Goal: Task Accomplishment & Management: Manage account settings

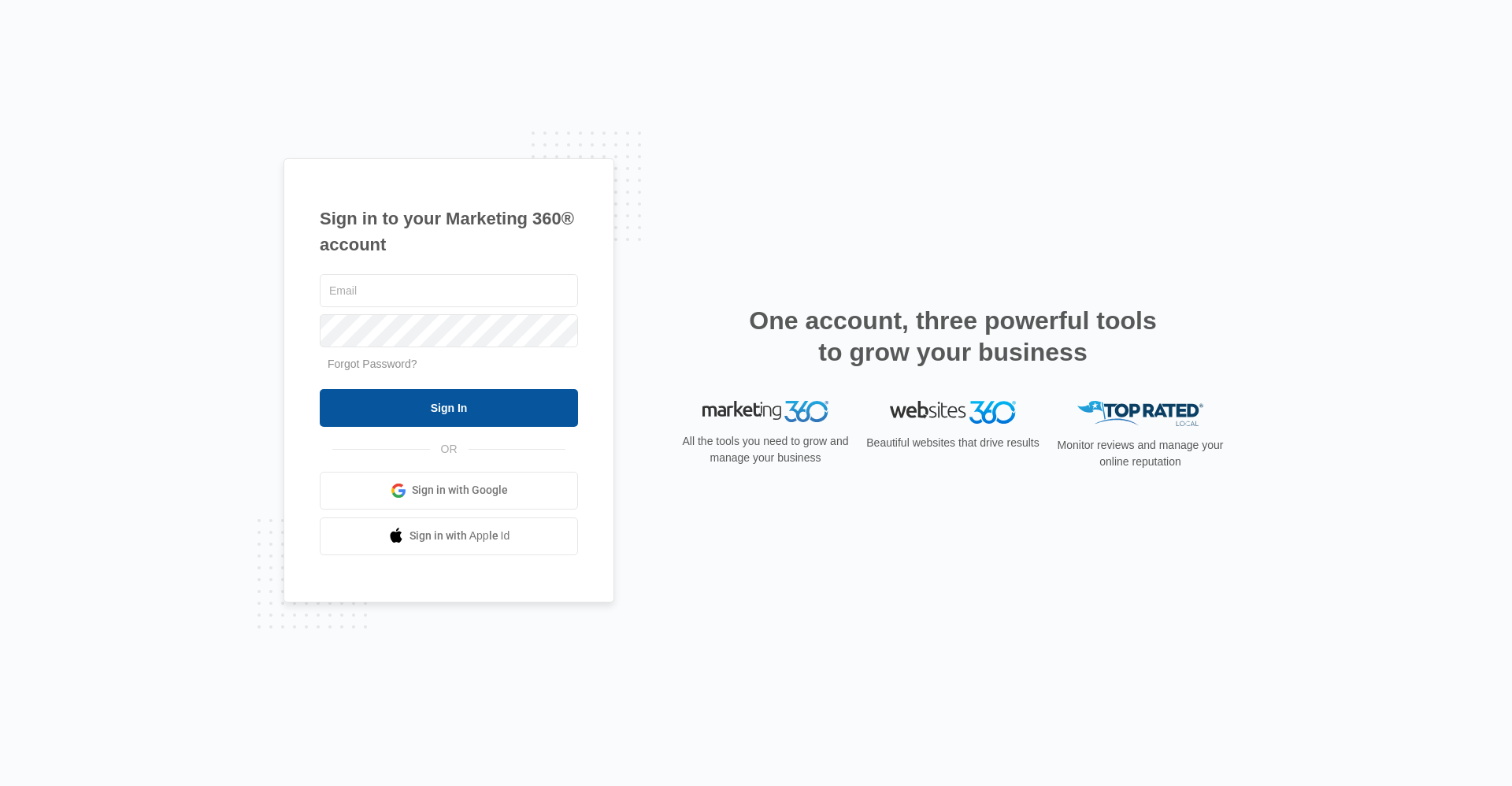
type input "[EMAIL_ADDRESS][DOMAIN_NAME]"
click at [538, 406] on input "Sign In" at bounding box center [449, 408] width 258 height 38
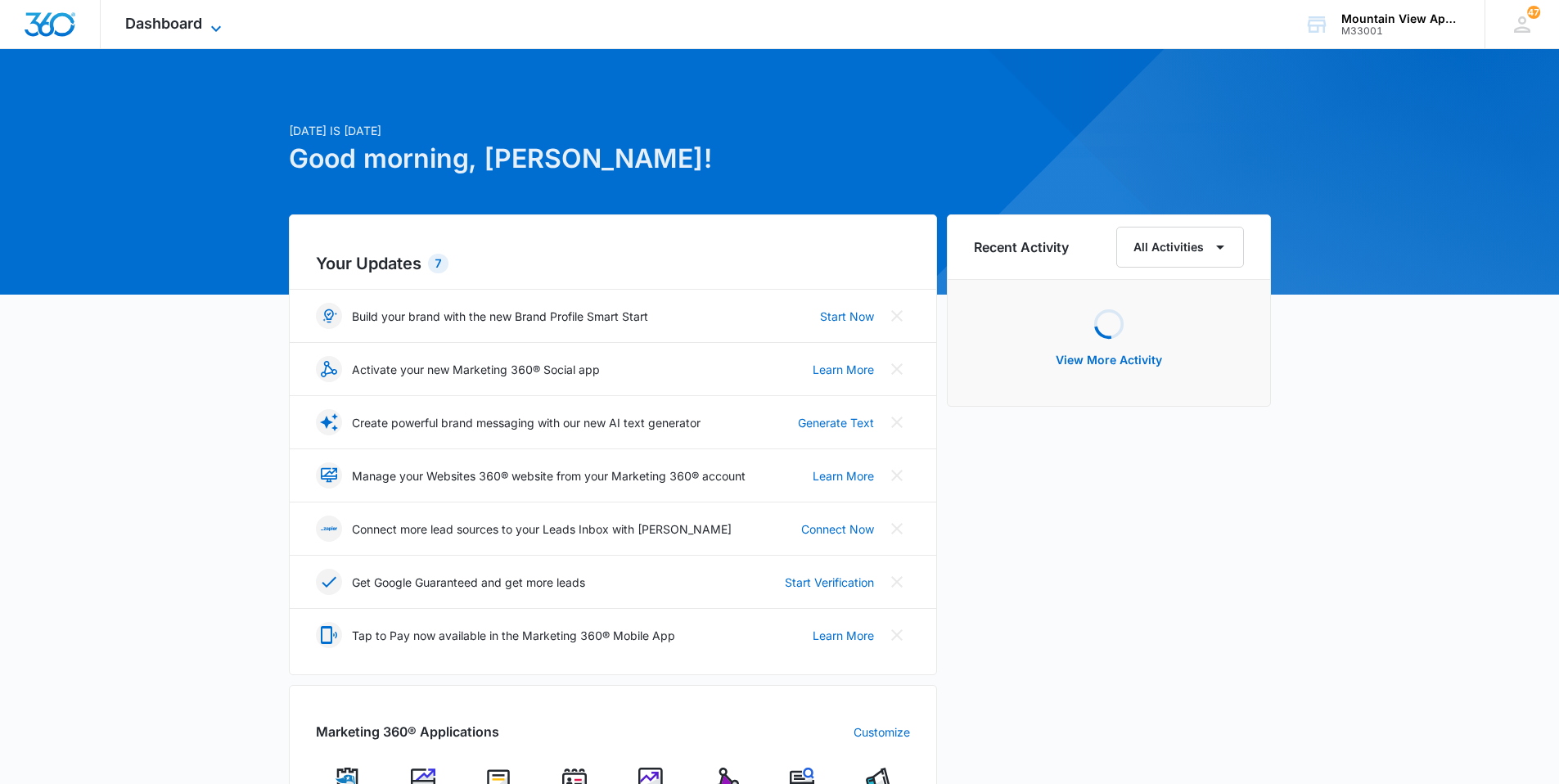
click at [191, 21] on span "Dashboard" at bounding box center [163, 23] width 77 height 17
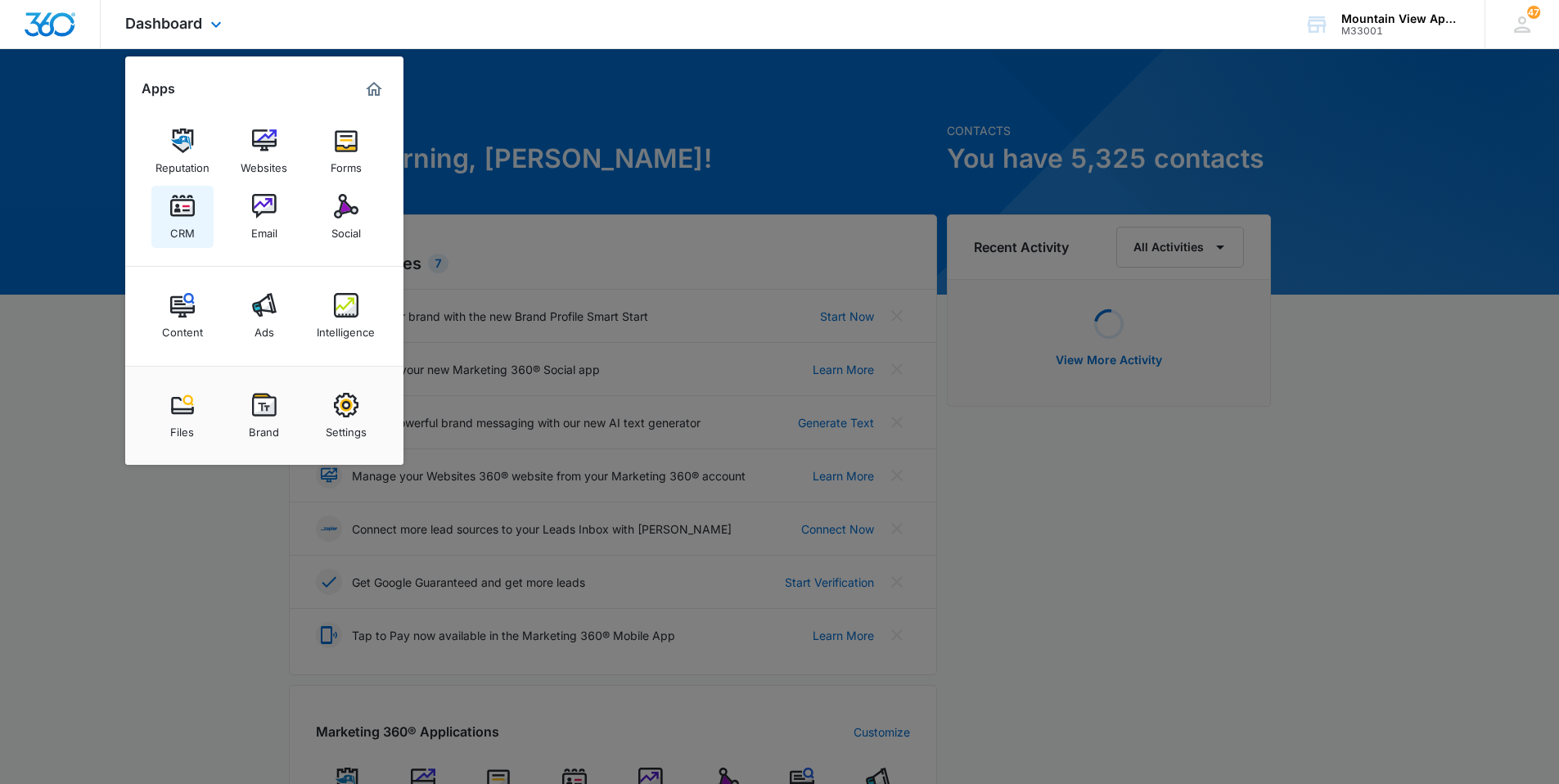
click at [175, 192] on link "CRM" at bounding box center [182, 216] width 62 height 62
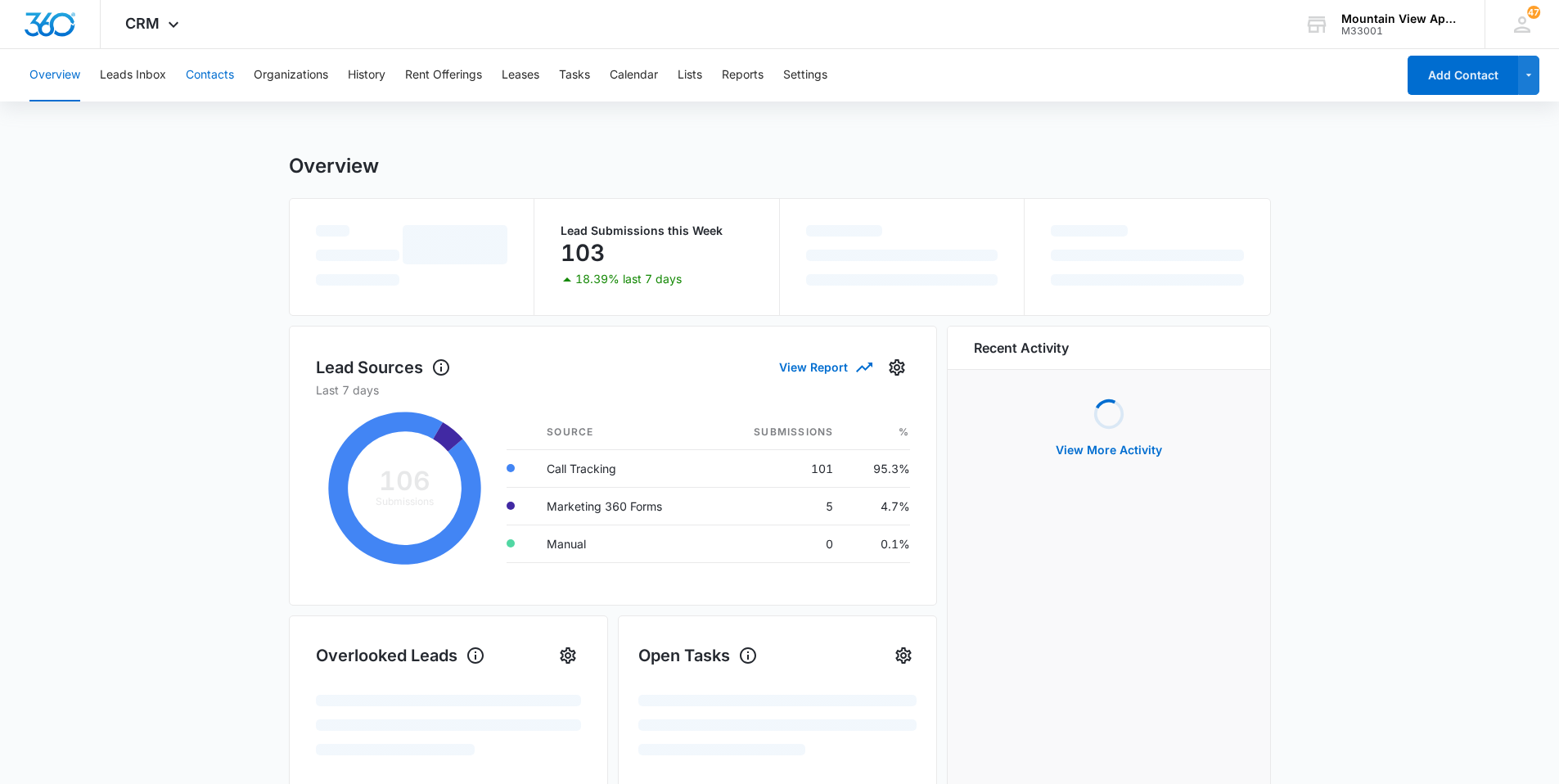
click at [218, 88] on button "Contacts" at bounding box center [210, 74] width 48 height 52
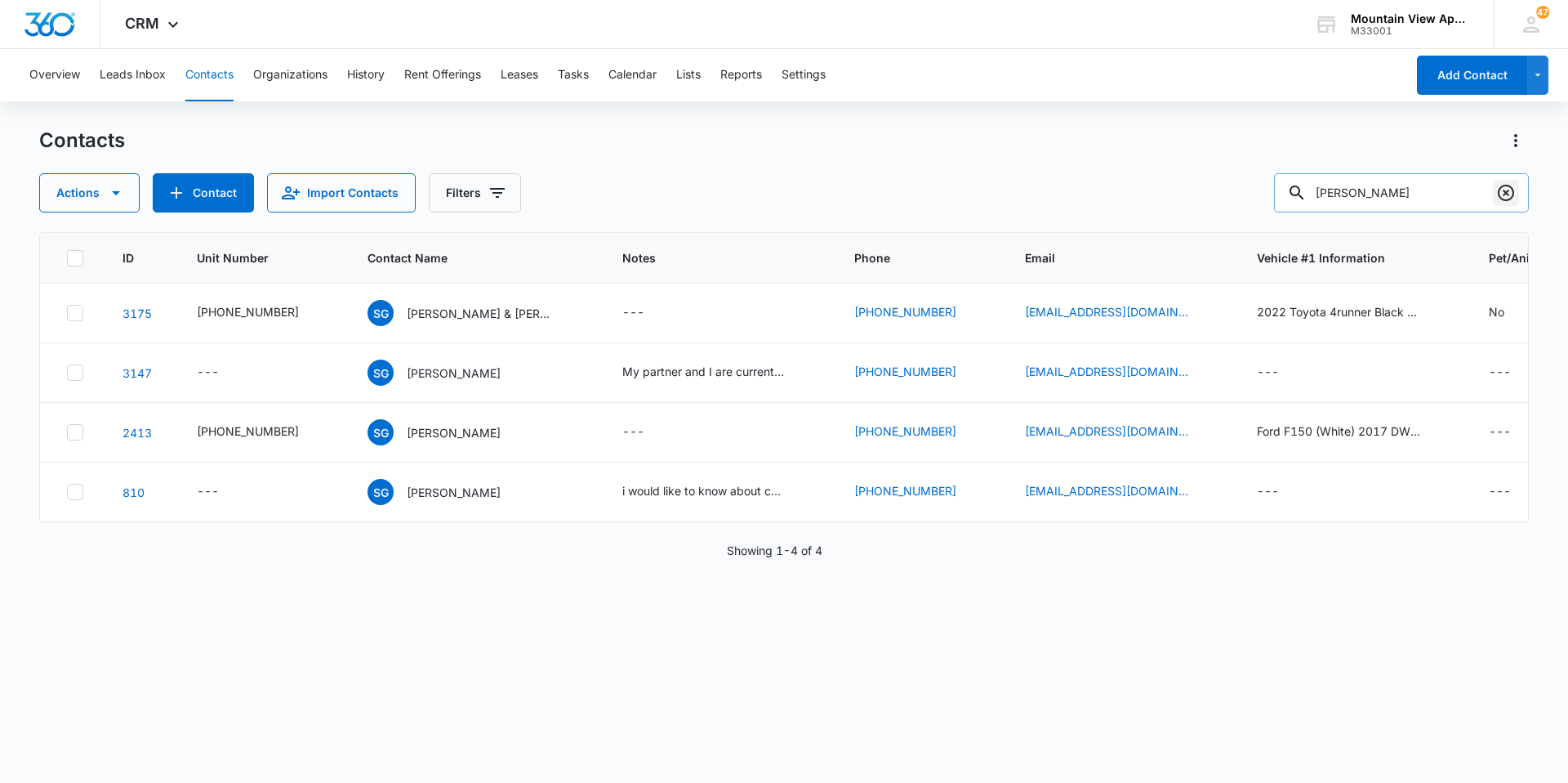
click at [1515, 202] on icon "Clear" at bounding box center [1506, 193] width 20 height 20
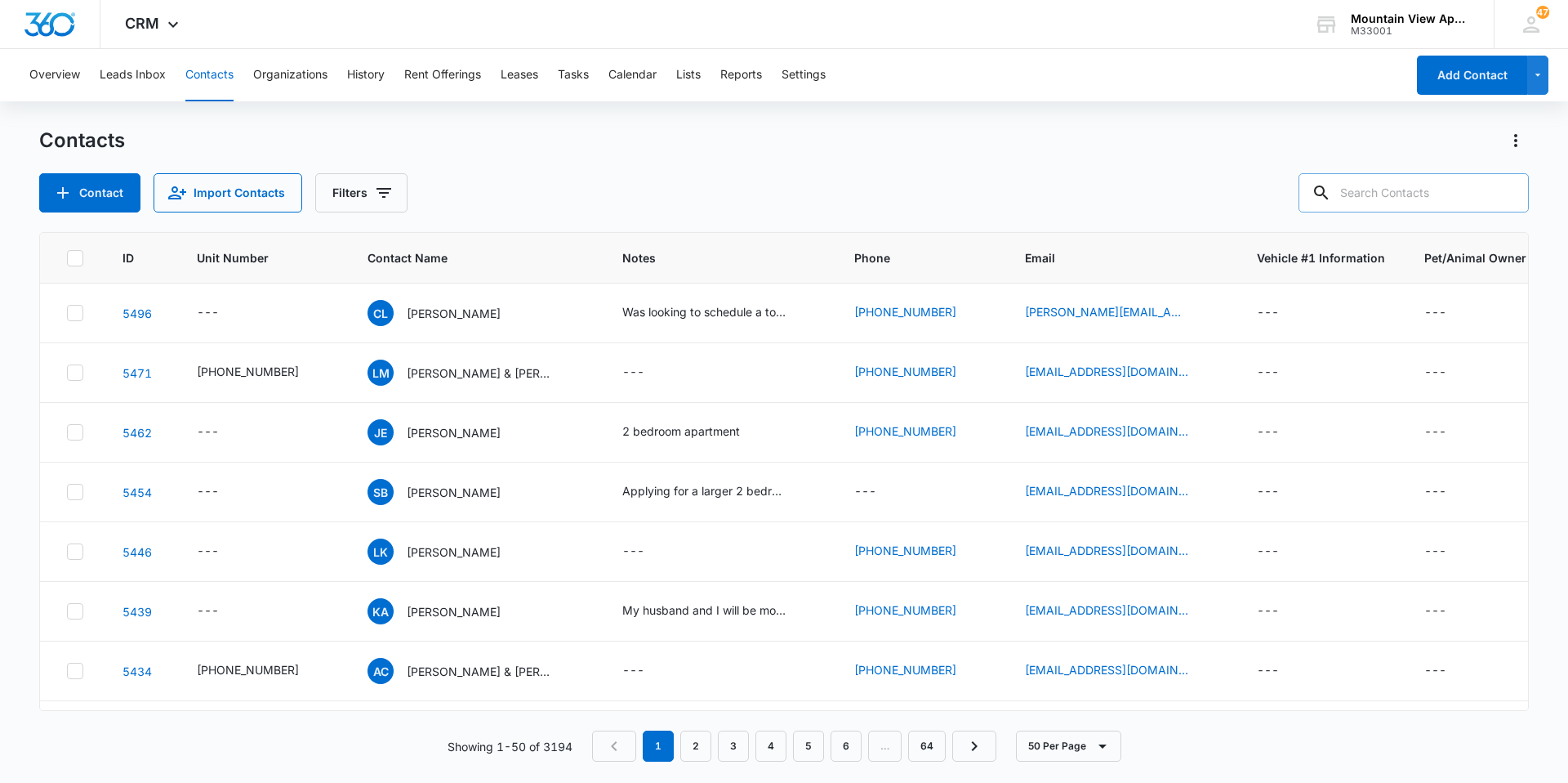
click at [208, 86] on button "Contacts" at bounding box center [210, 74] width 48 height 52
click at [1385, 186] on input "text" at bounding box center [1413, 193] width 230 height 40
click at [1382, 196] on input "text" at bounding box center [1413, 193] width 230 height 40
click at [1442, 198] on input "text" at bounding box center [1413, 193] width 230 height 40
type input "[PERSON_NAME]"
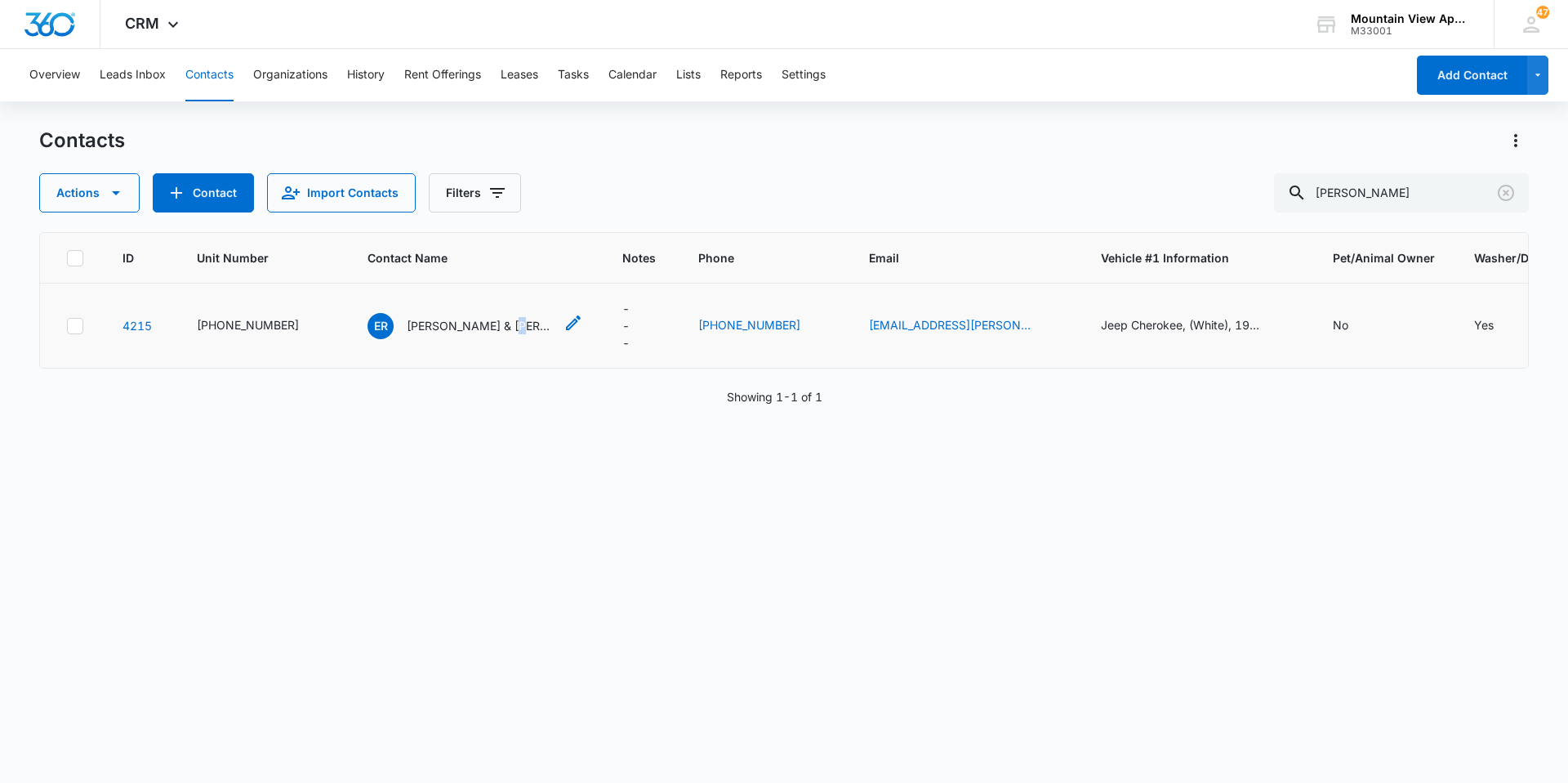
click at [486, 318] on p "[PERSON_NAME] & [PERSON_NAME]" at bounding box center [480, 325] width 147 height 17
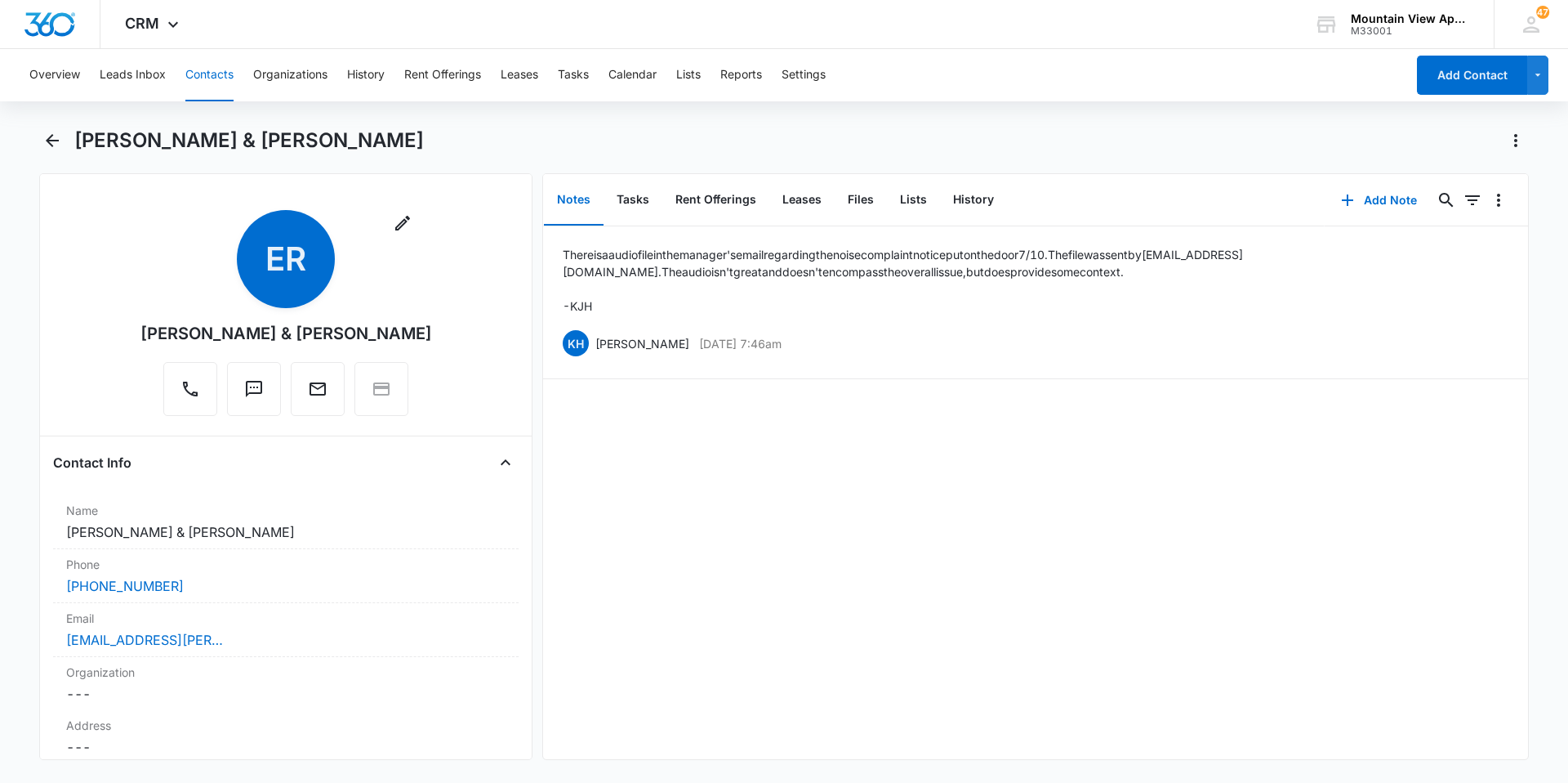
click at [208, 83] on button "Contacts" at bounding box center [210, 74] width 48 height 52
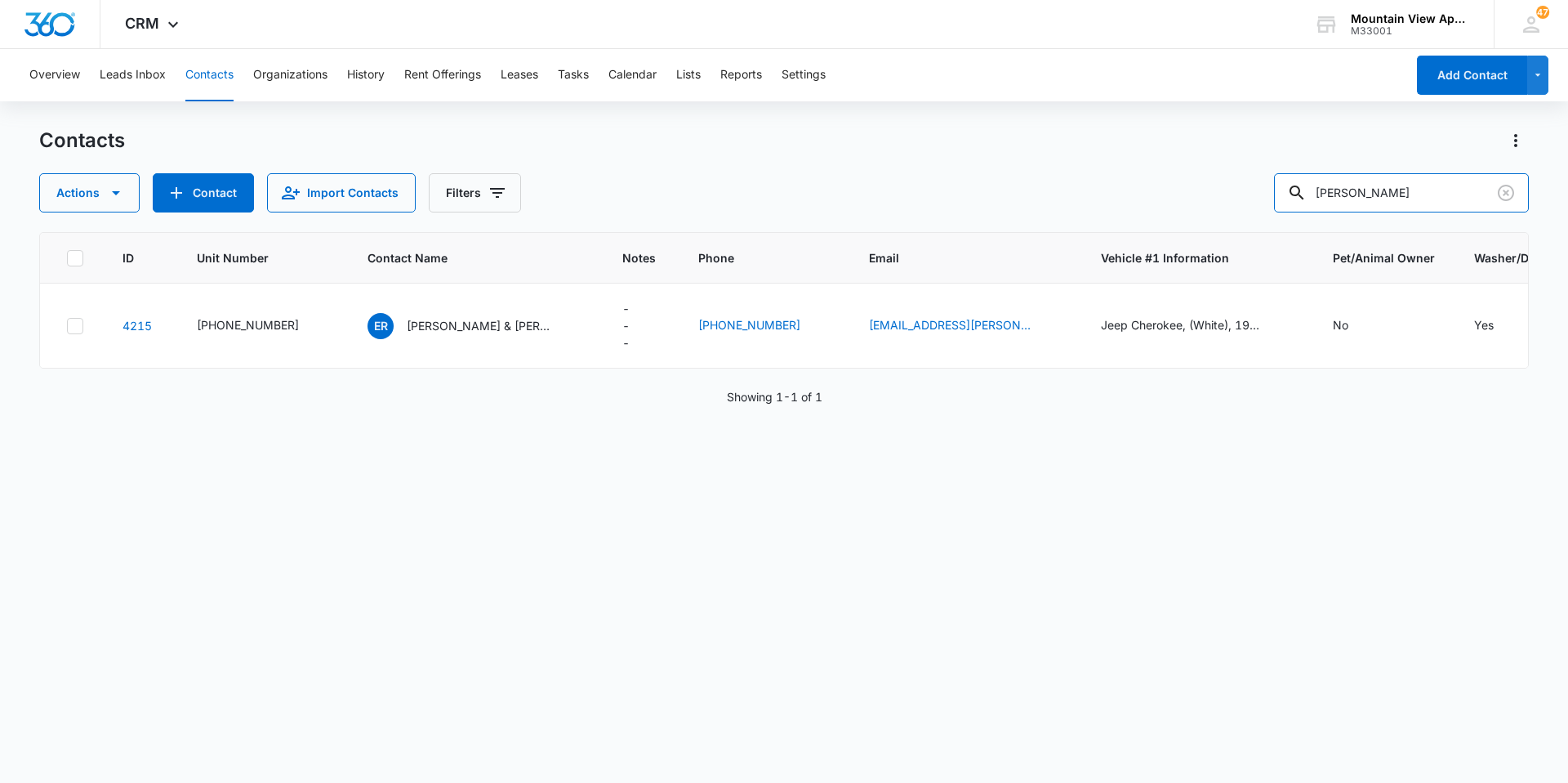
drag, startPoint x: 1371, startPoint y: 187, endPoint x: 1219, endPoint y: 186, distance: 152.0
click at [1241, 187] on div "Actions Contact Import Contacts Filters [PERSON_NAME]" at bounding box center [784, 193] width 1490 height 40
type input "[PERSON_NAME]"
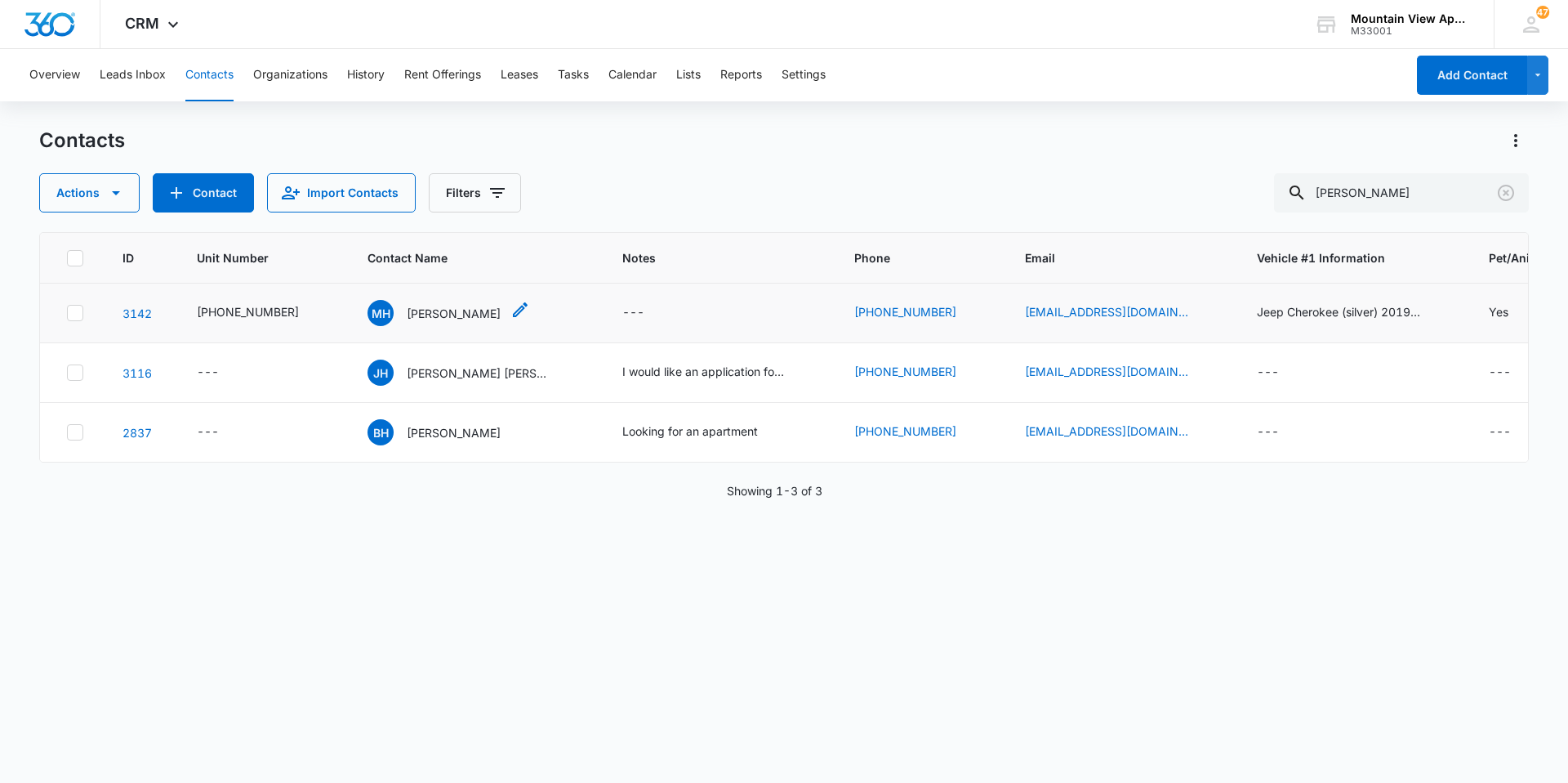
click at [433, 318] on p "[PERSON_NAME]" at bounding box center [454, 313] width 94 height 17
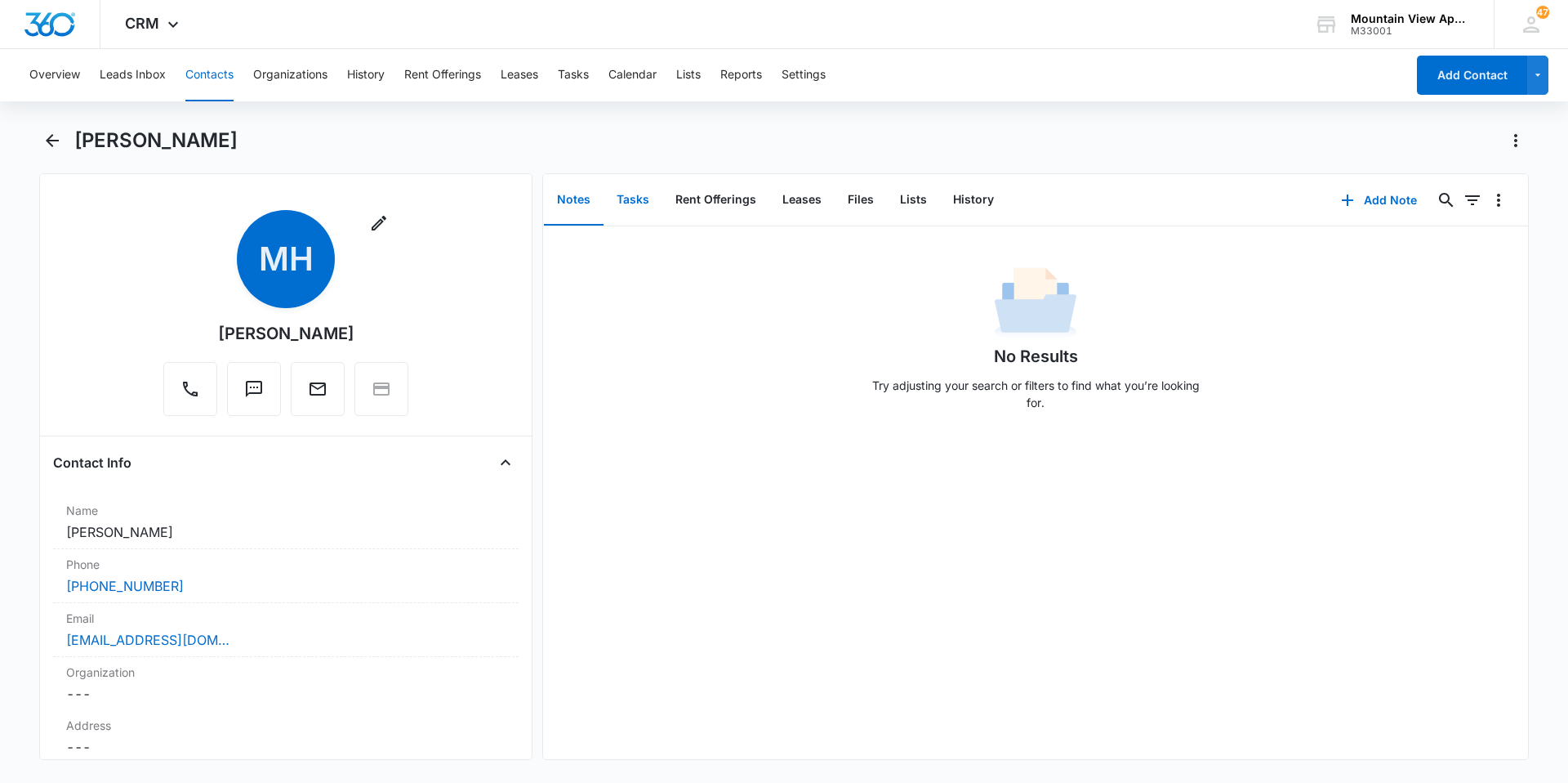
click at [646, 190] on button "Tasks" at bounding box center [633, 200] width 59 height 50
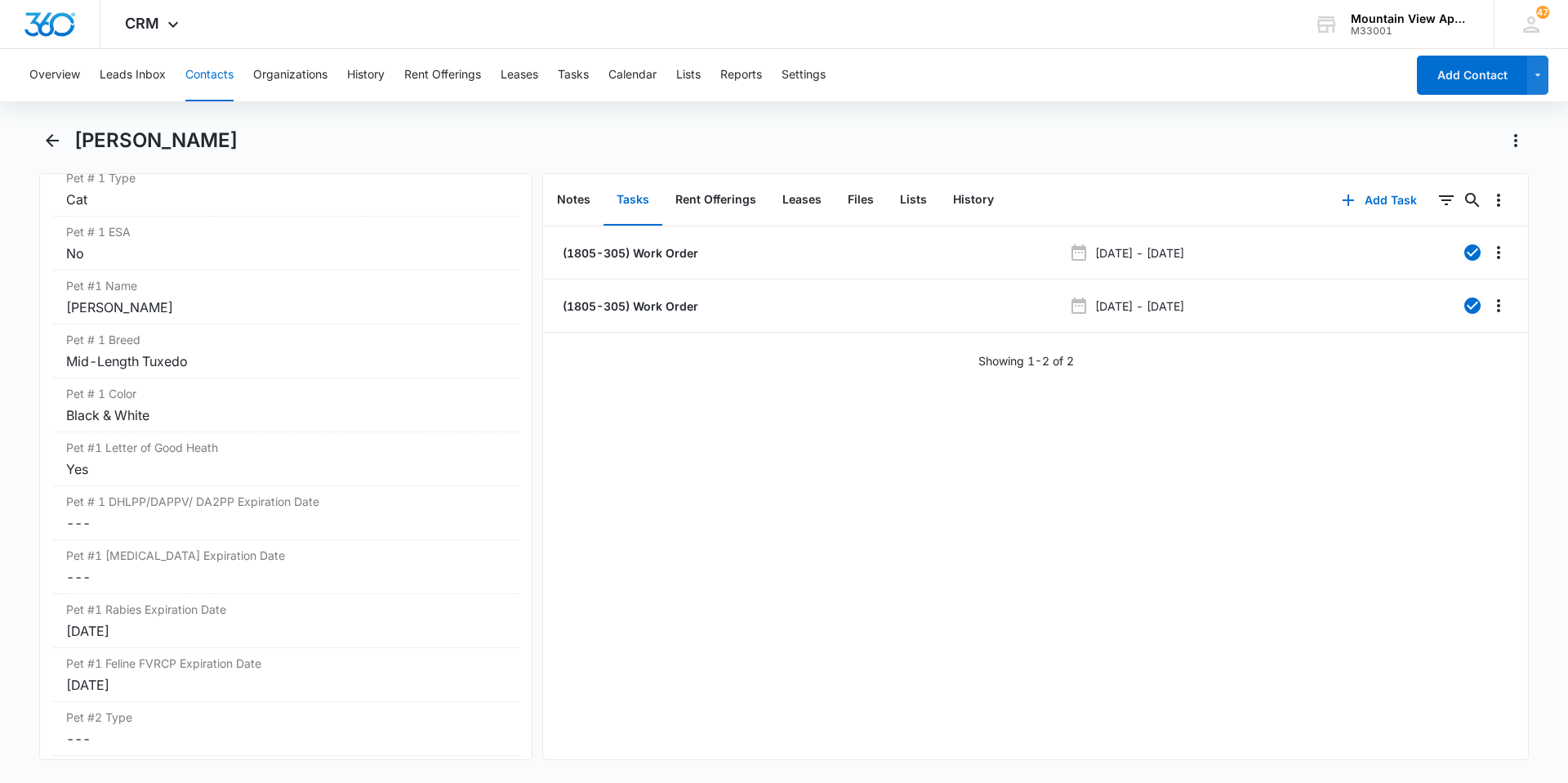
scroll to position [2370, 0]
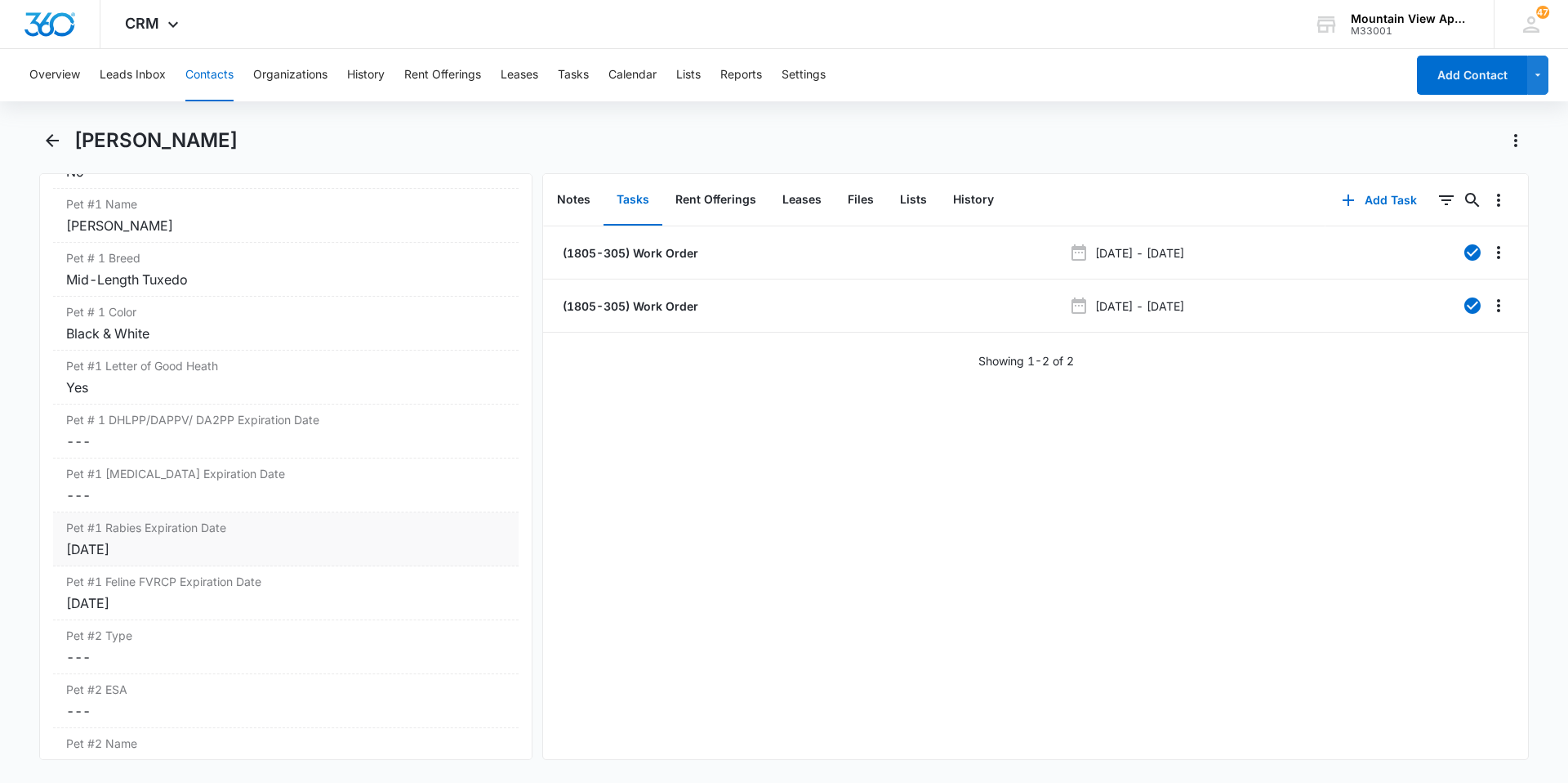
click at [258, 563] on div "Pet #1 [MEDICAL_DATA] Expiration Date Cancel Save Changes [DATE]" at bounding box center [285, 539] width 465 height 54
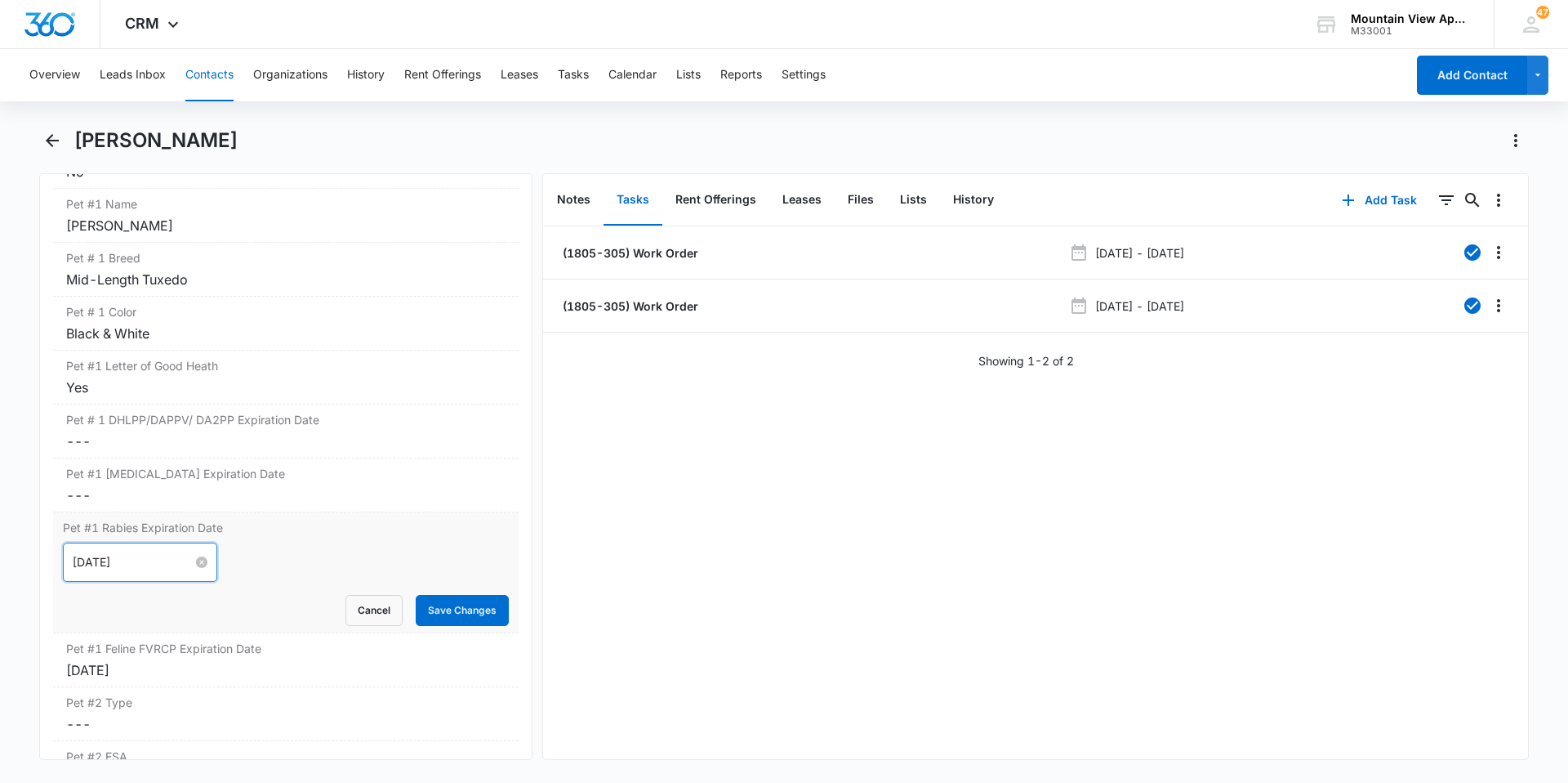
click at [144, 563] on input "[DATE]" at bounding box center [133, 562] width 120 height 18
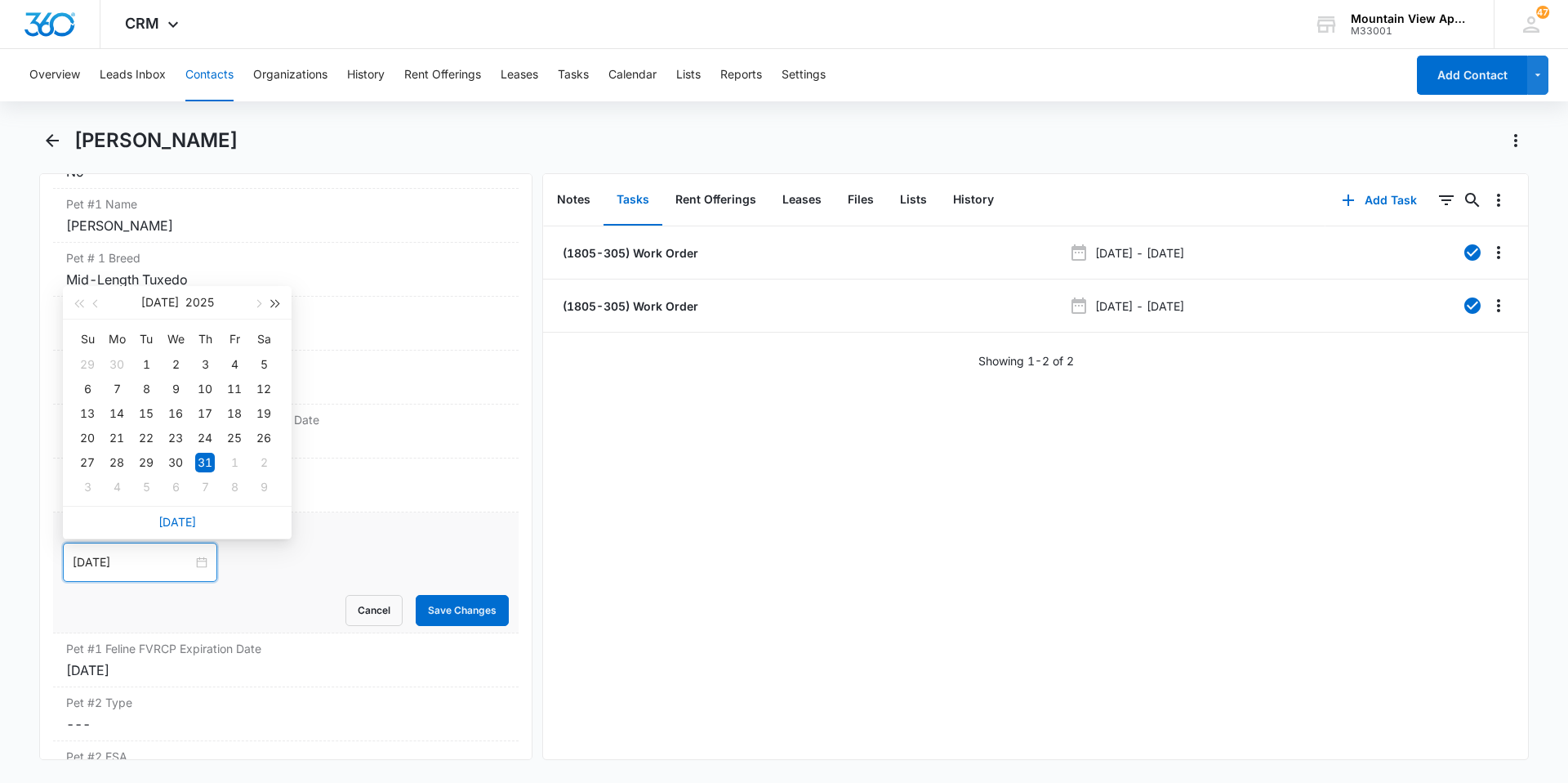
click at [278, 306] on button "button" at bounding box center [276, 303] width 18 height 33
type input "[DATE]"
click at [237, 460] on div "28" at bounding box center [234, 463] width 20 height 20
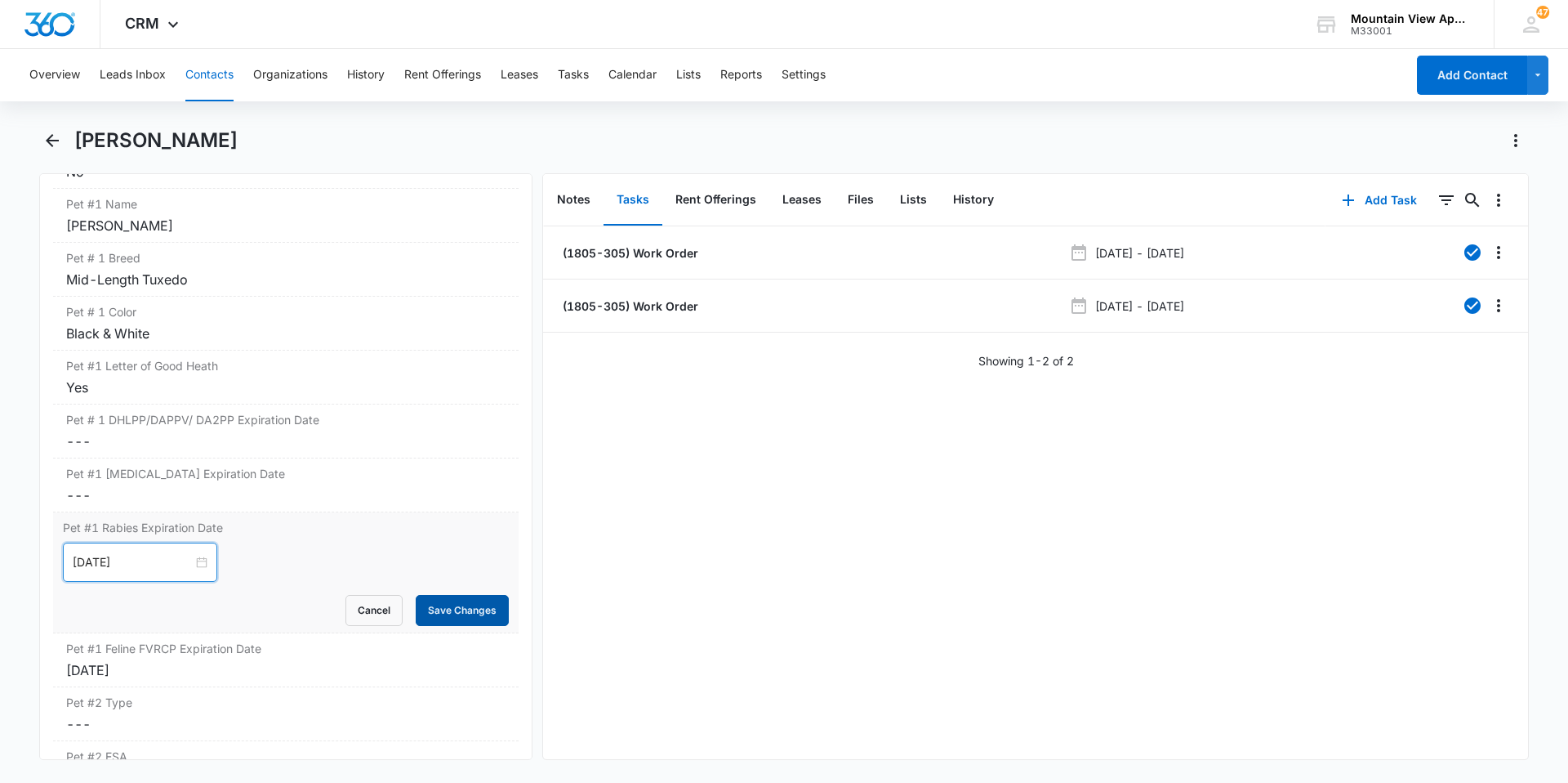
click at [416, 598] on button "Save Changes" at bounding box center [462, 611] width 93 height 31
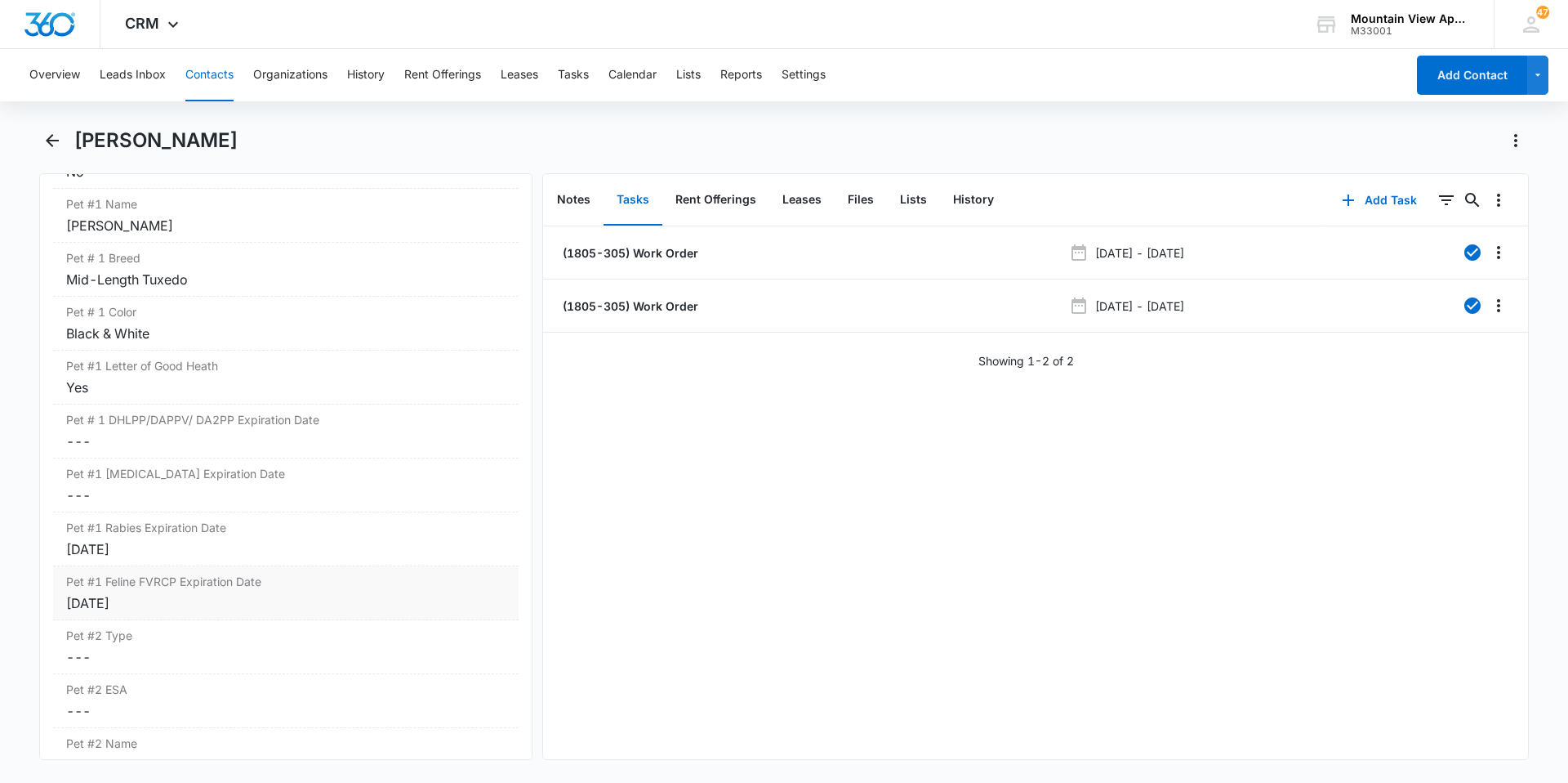
click at [207, 672] on div "Pet #2 Type Cancel Save Changes ---" at bounding box center [285, 647] width 465 height 54
click at [384, 717] on button "Cancel" at bounding box center [374, 720] width 57 height 31
click at [230, 604] on div "[DATE]" at bounding box center [285, 603] width 440 height 20
click at [167, 620] on input "[DATE]" at bounding box center [133, 616] width 120 height 18
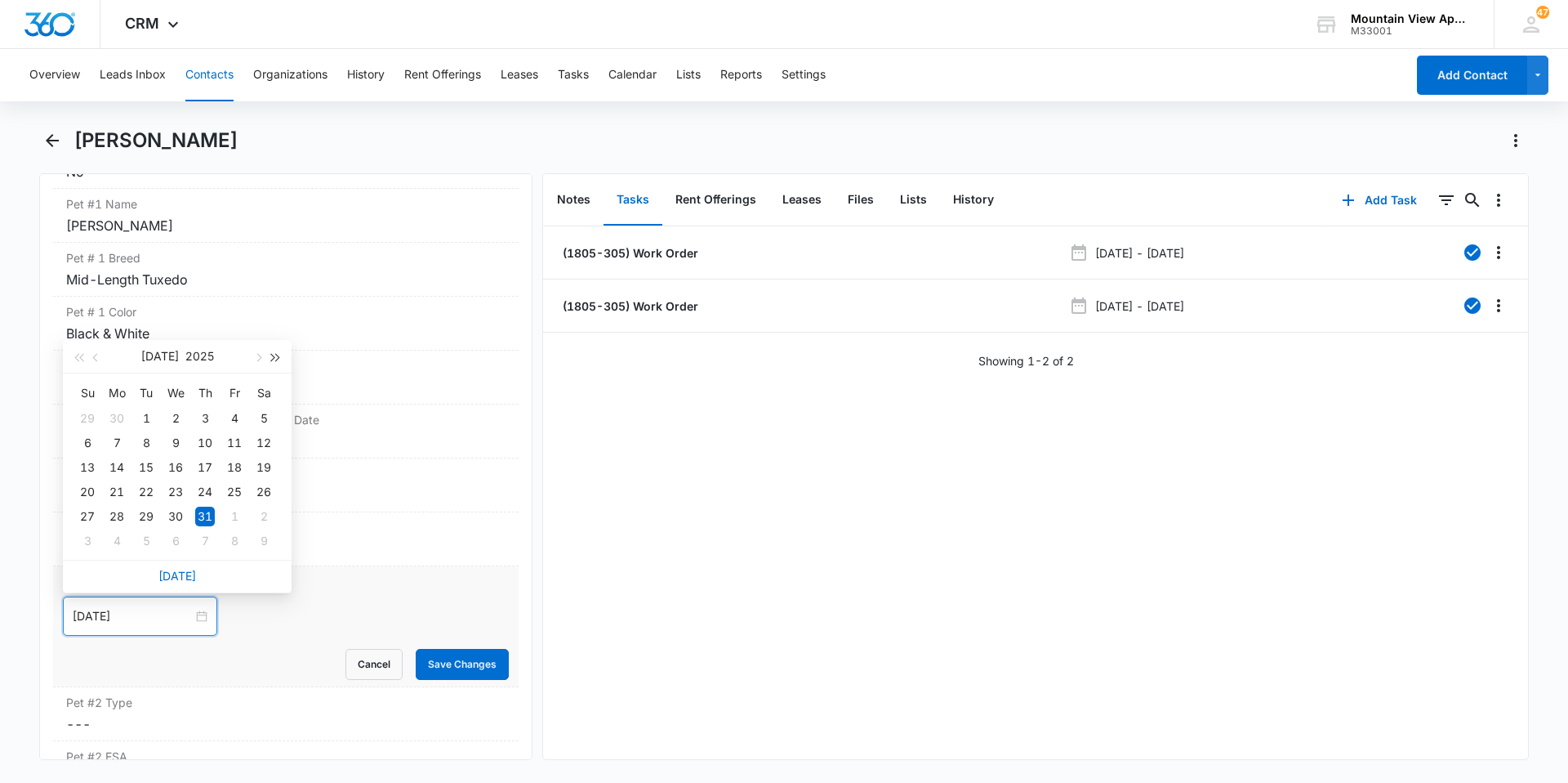
click at [276, 356] on span "button" at bounding box center [276, 358] width 8 height 8
type input "[DATE]"
click at [233, 516] on div "28" at bounding box center [234, 516] width 20 height 20
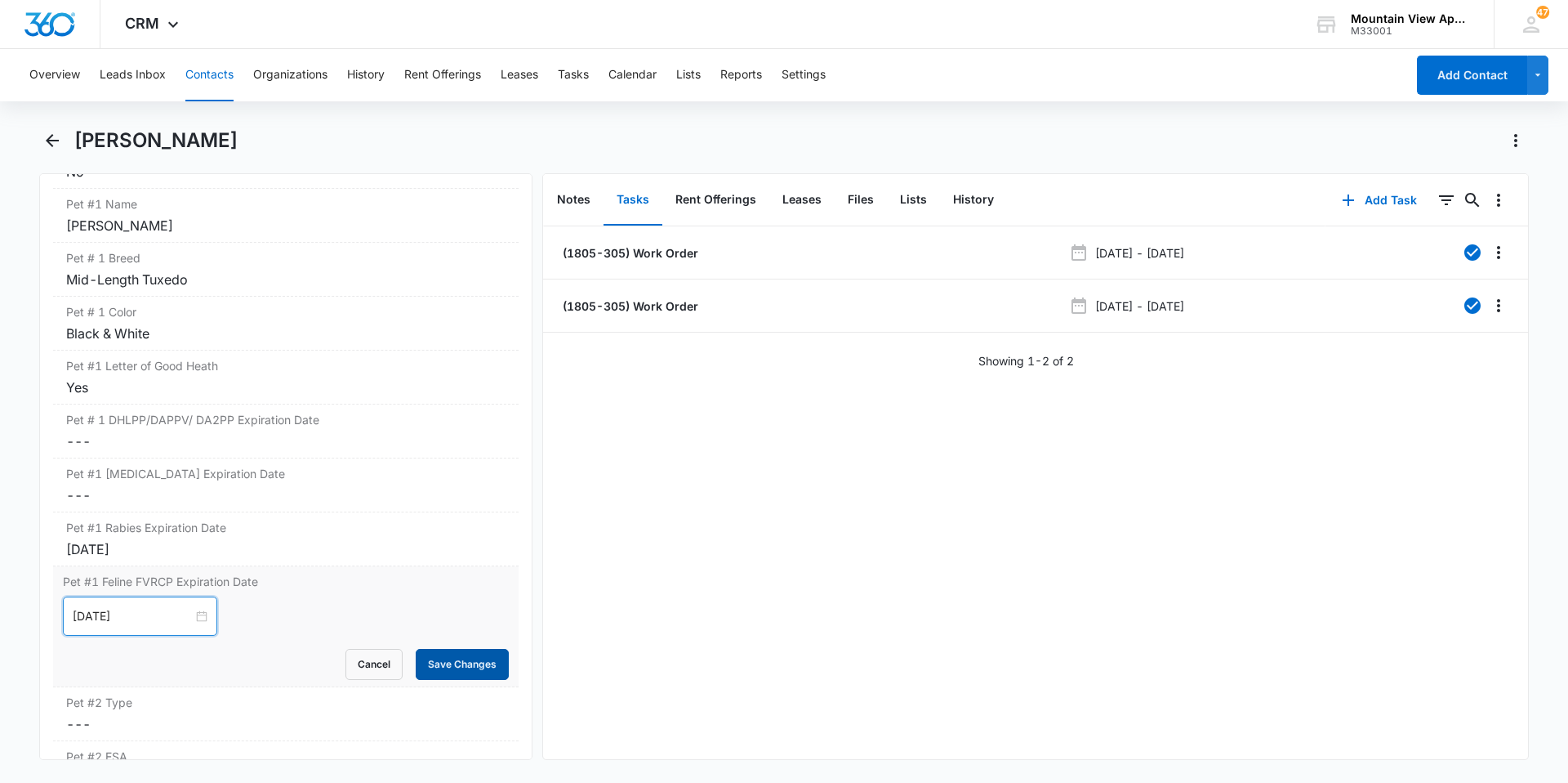
click at [430, 660] on button "Save Changes" at bounding box center [462, 664] width 93 height 31
